Goal: Task Accomplishment & Management: Manage account settings

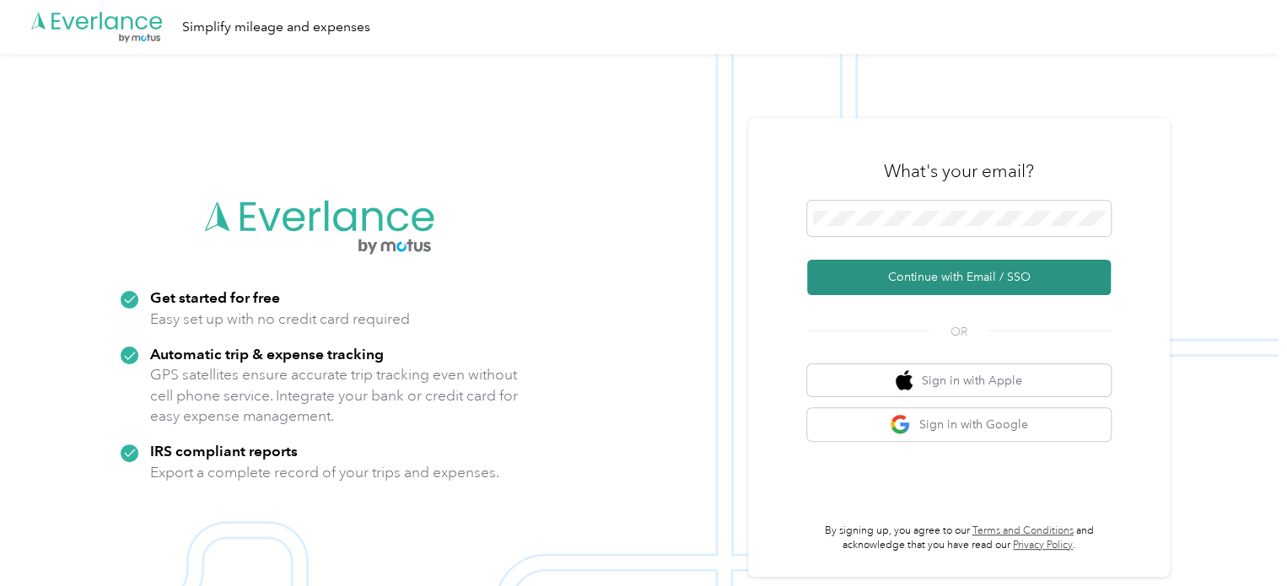
click at [946, 269] on button "Continue with Email / SSO" at bounding box center [959, 277] width 304 height 35
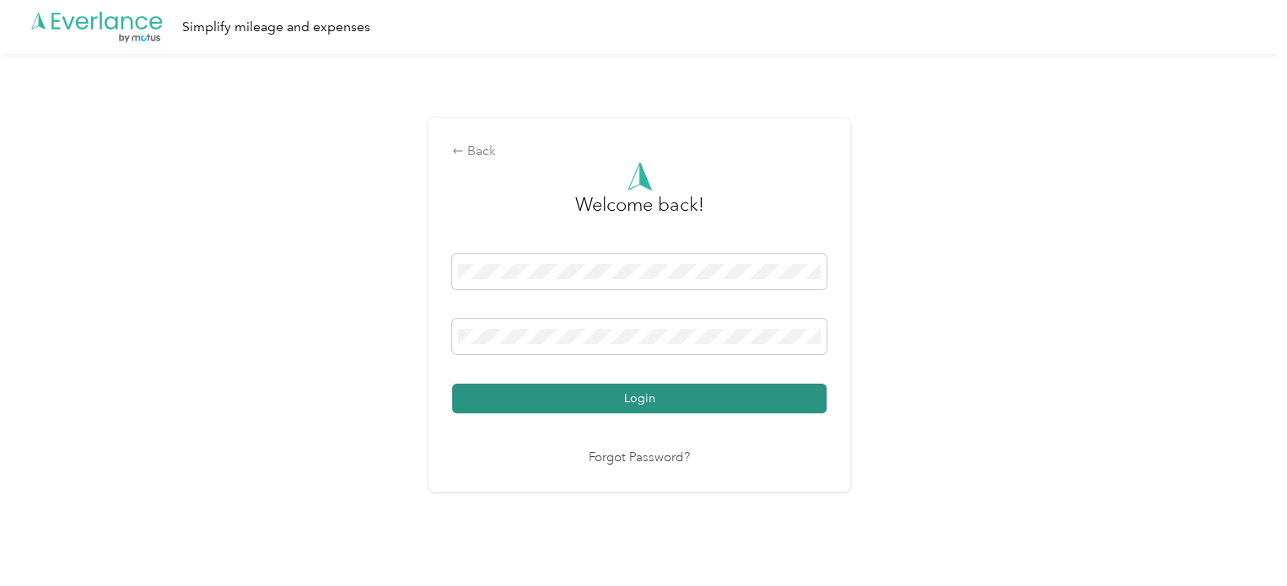
click at [567, 390] on button "Login" at bounding box center [639, 399] width 374 height 30
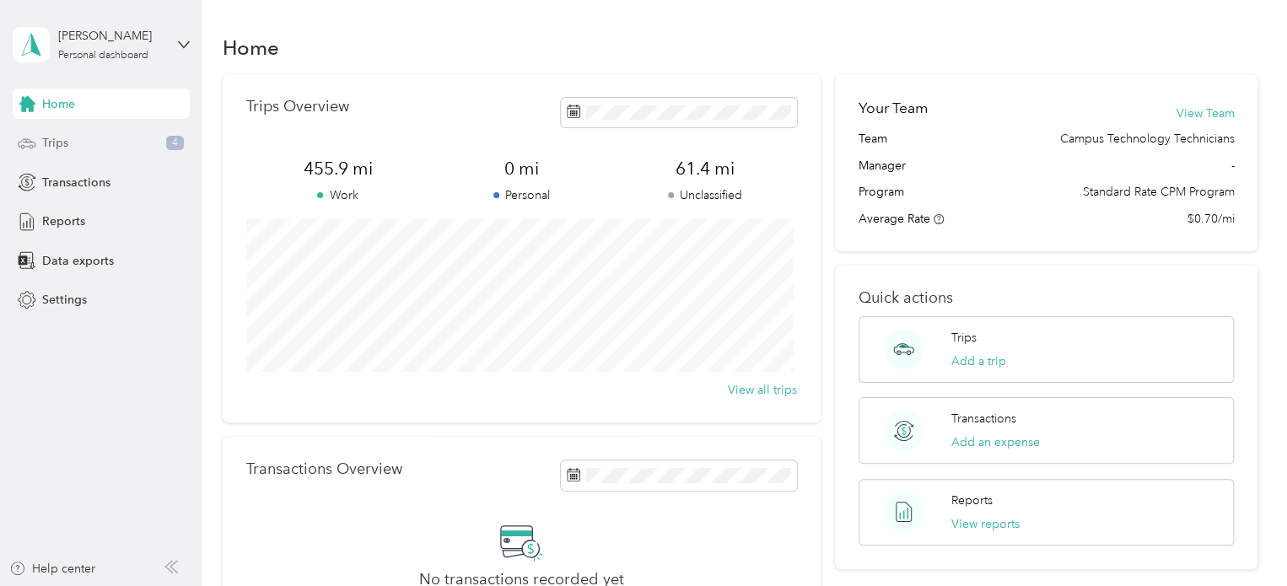
click at [111, 142] on div "Trips 4" at bounding box center [101, 143] width 177 height 30
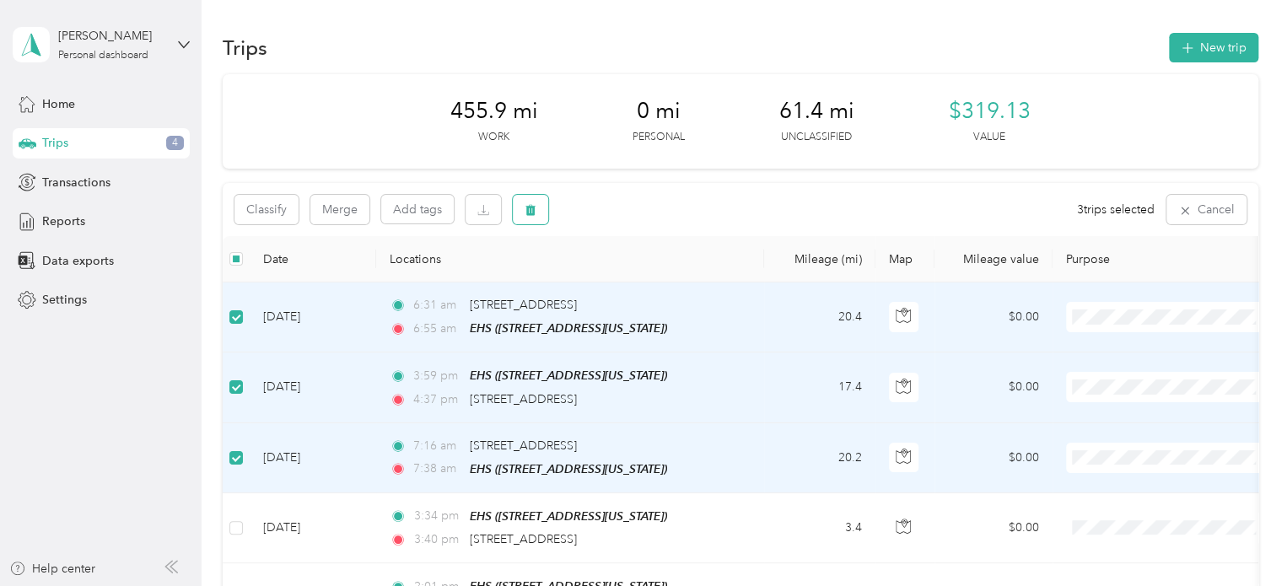
click at [528, 208] on icon "button" at bounding box center [530, 210] width 10 height 11
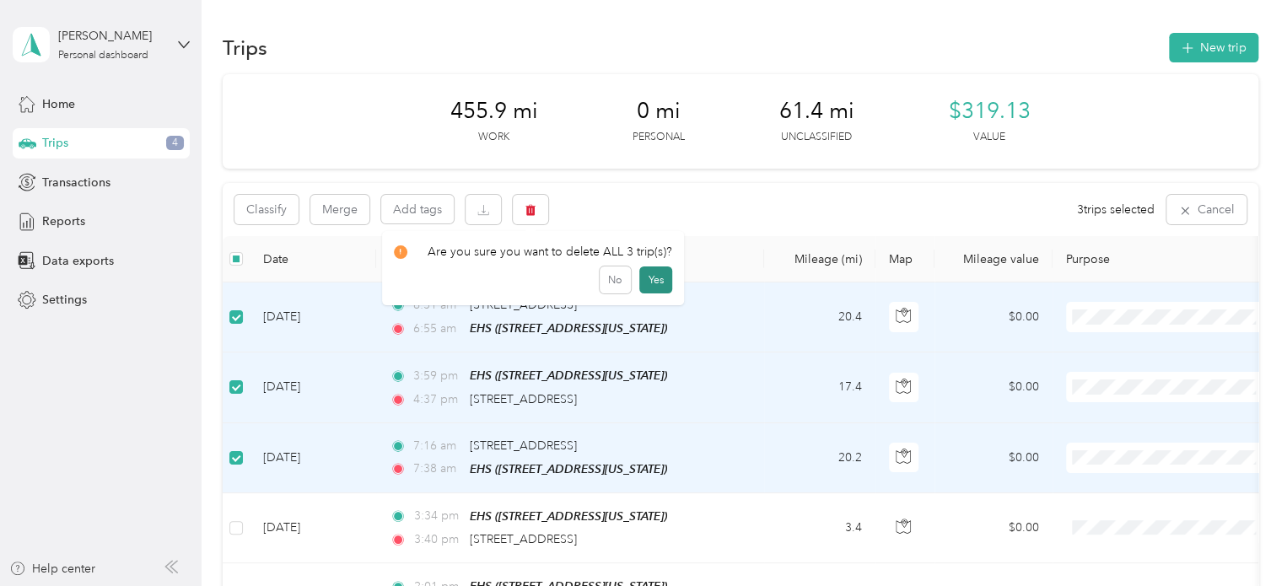
click at [653, 282] on button "Yes" at bounding box center [655, 279] width 33 height 27
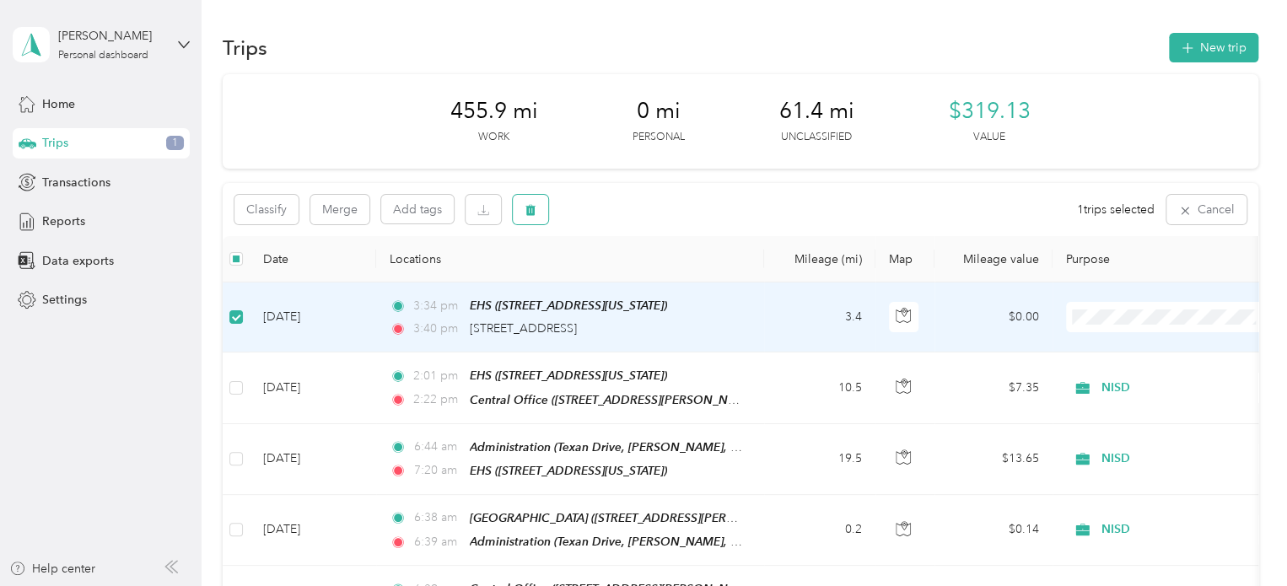
click at [532, 208] on icon "button" at bounding box center [530, 210] width 10 height 11
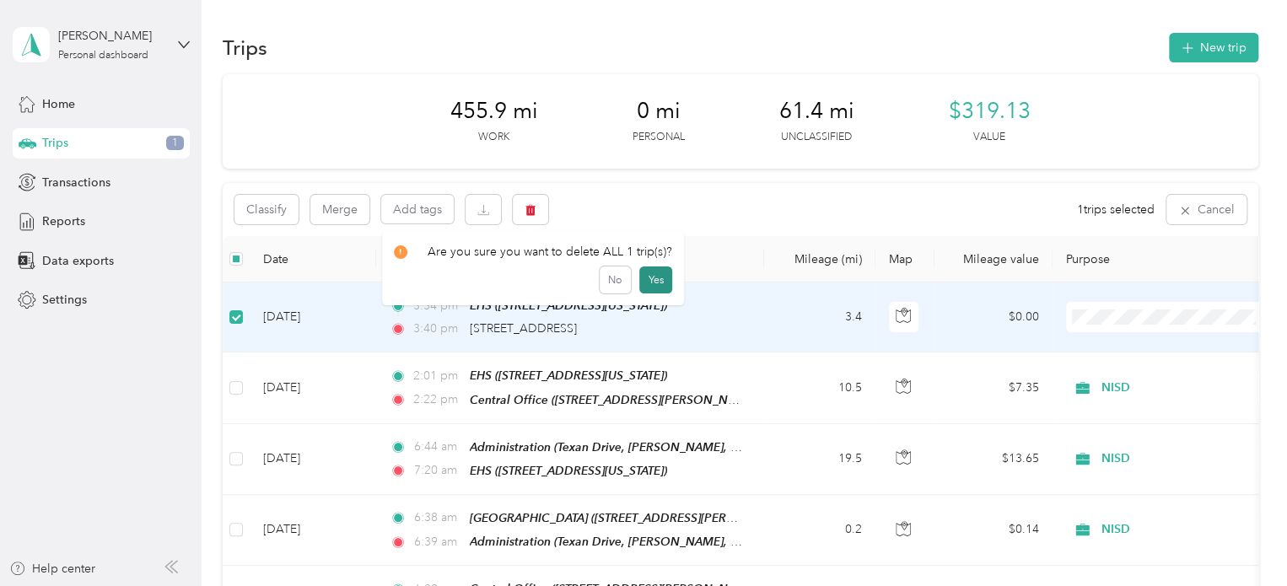
click at [666, 271] on button "Yes" at bounding box center [655, 279] width 33 height 27
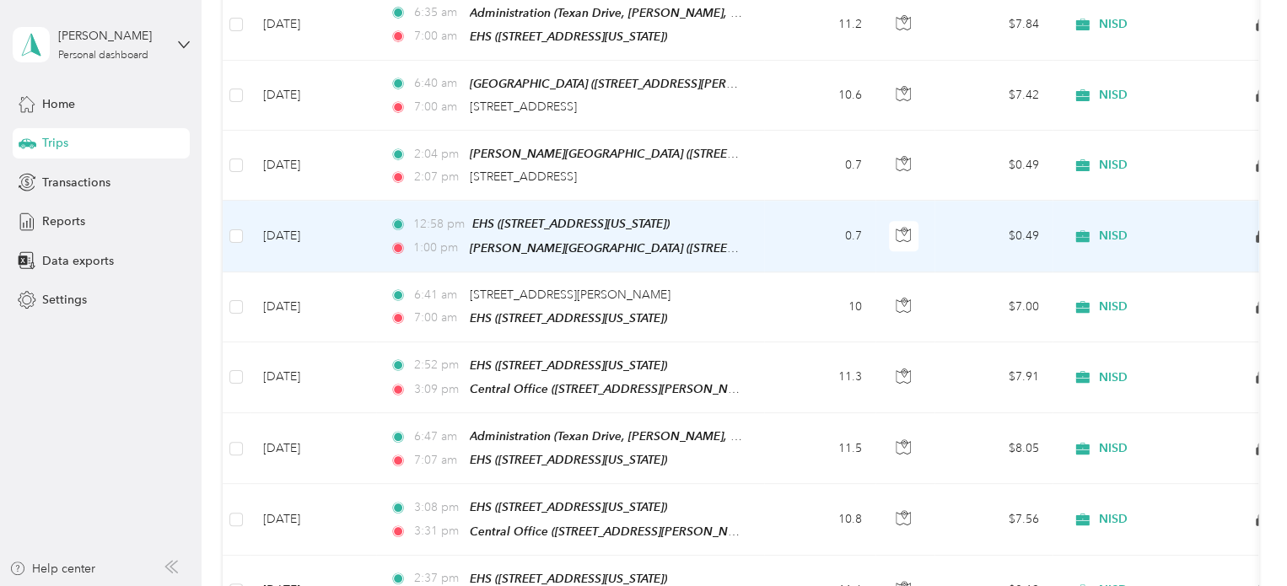
scroll to position [214, 0]
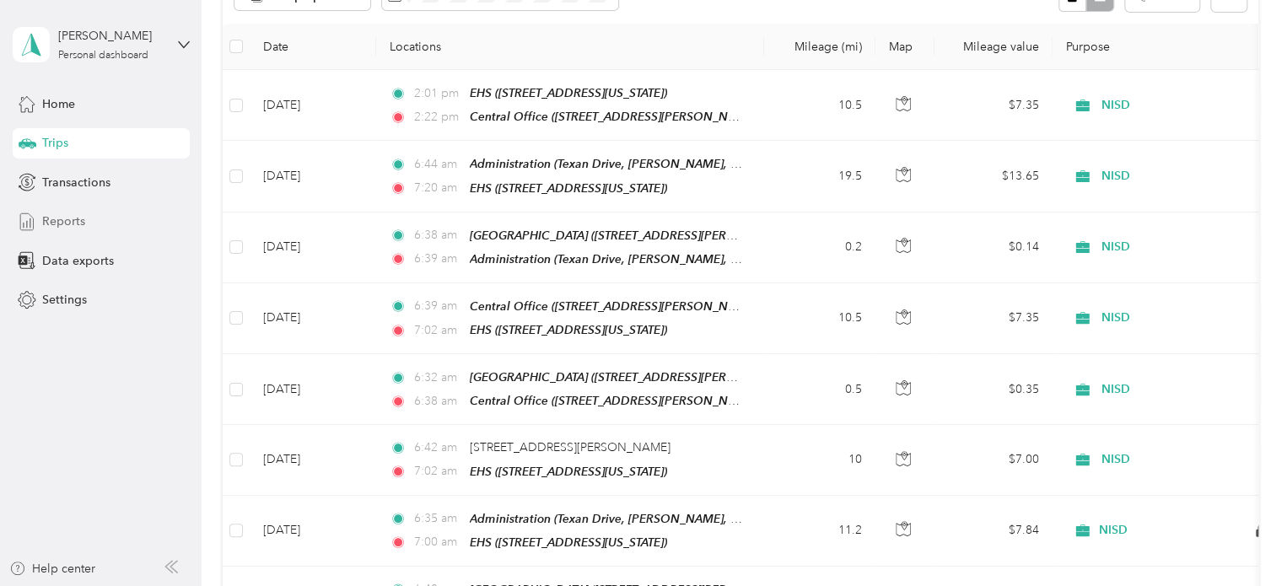
click at [67, 225] on span "Reports" at bounding box center [63, 221] width 43 height 18
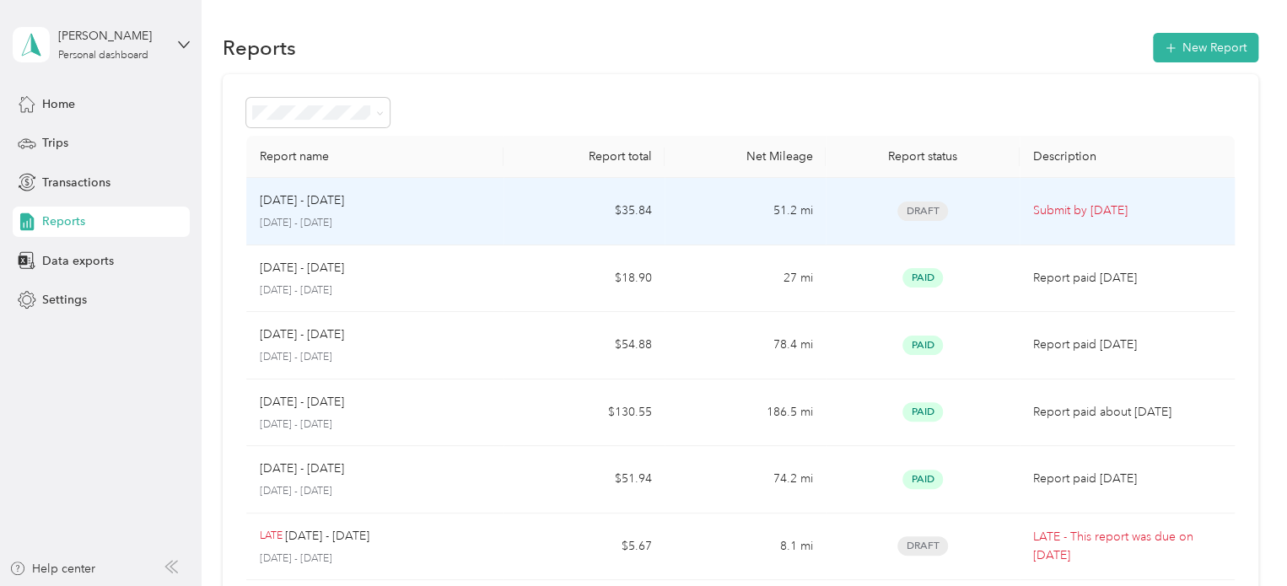
click at [412, 209] on div "[DATE] - [DATE] [DATE] - [DATE]" at bounding box center [375, 211] width 231 height 40
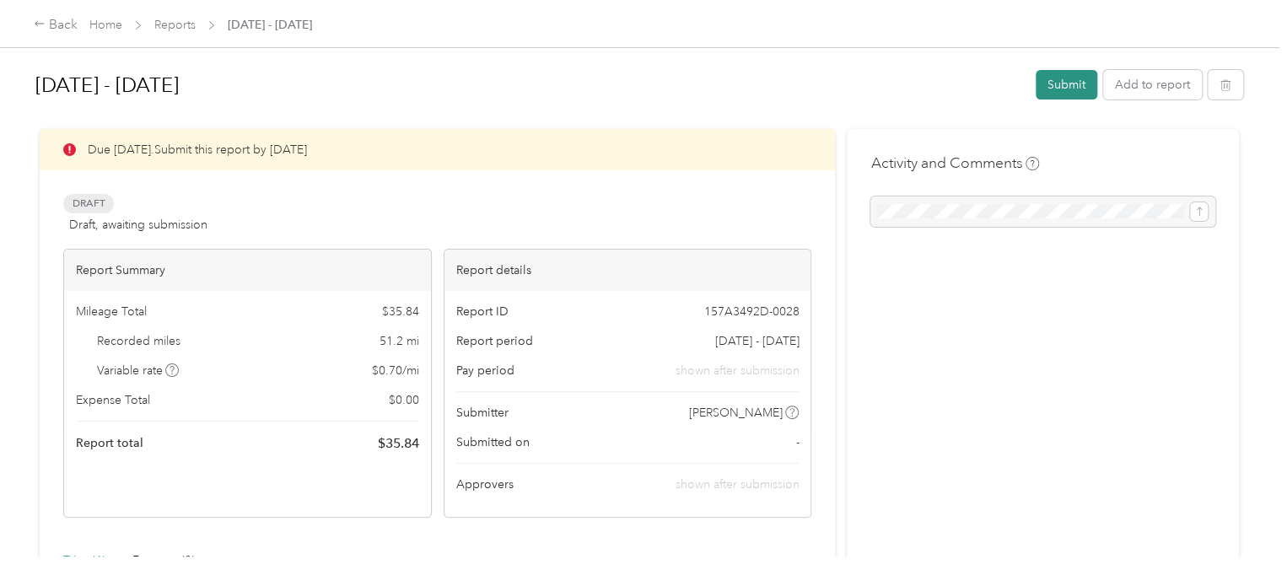
click at [1066, 94] on button "Submit" at bounding box center [1066, 85] width 62 height 30
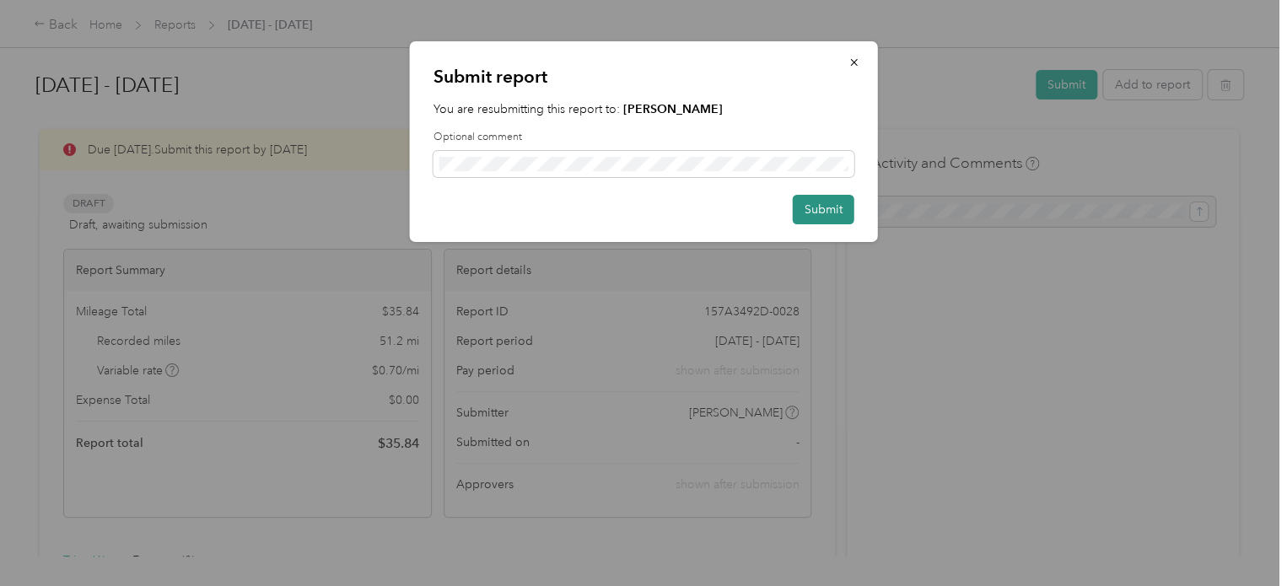
click at [809, 203] on button "Submit" at bounding box center [824, 210] width 62 height 30
